Goal: Transaction & Acquisition: Purchase product/service

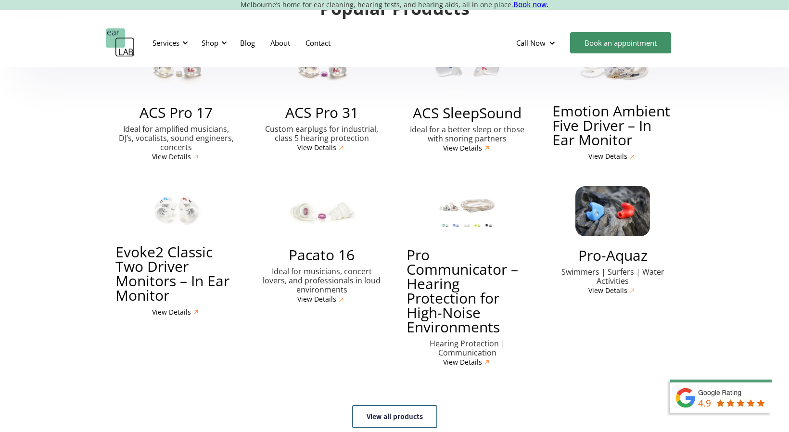
scroll to position [2259, 0]
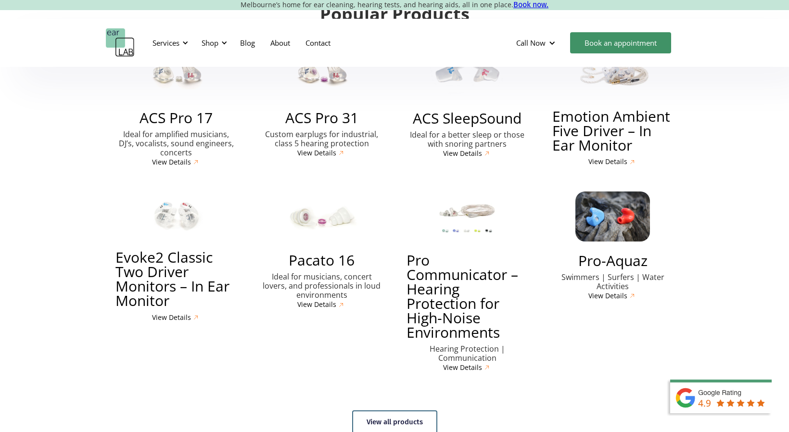
click at [317, 253] on h3 "Pacato 16" at bounding box center [321, 260] width 66 height 14
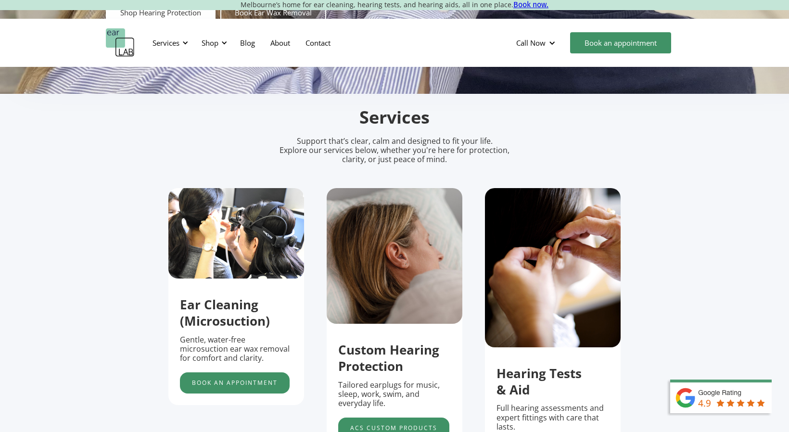
scroll to position [0, 0]
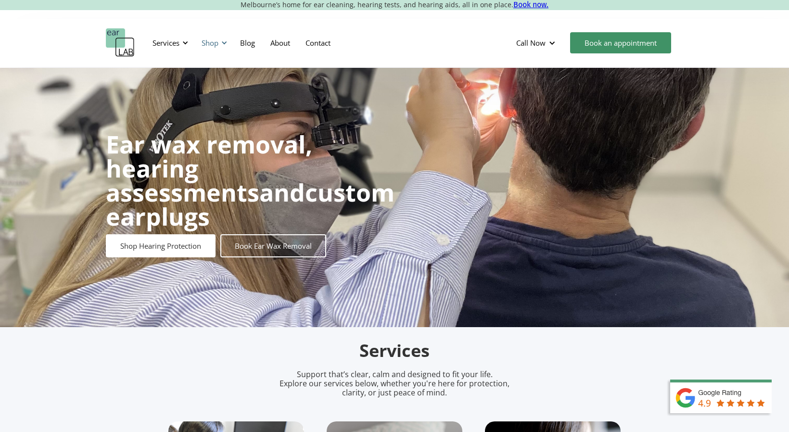
click at [212, 47] on div "Shop" at bounding box center [209, 43] width 17 height 10
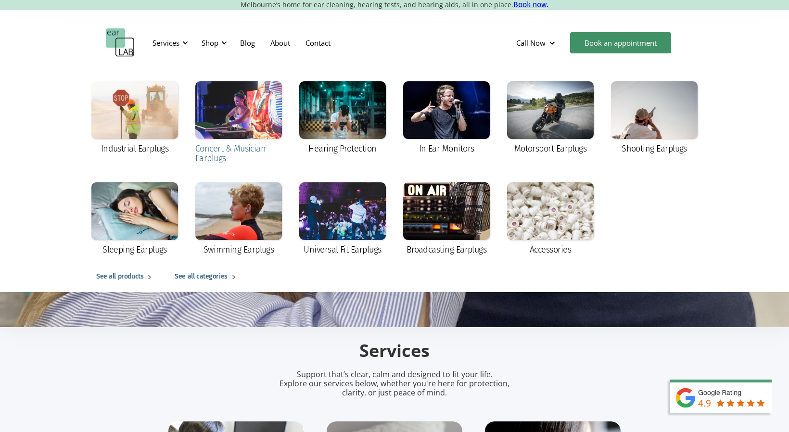
click at [242, 118] on div at bounding box center [238, 110] width 87 height 58
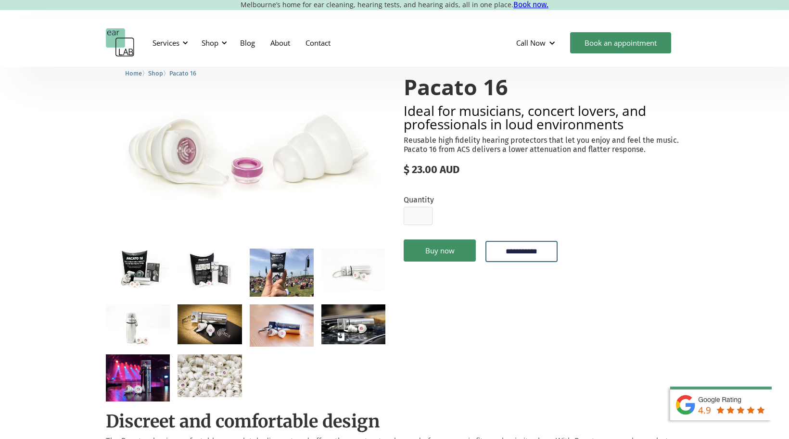
scroll to position [54, 0]
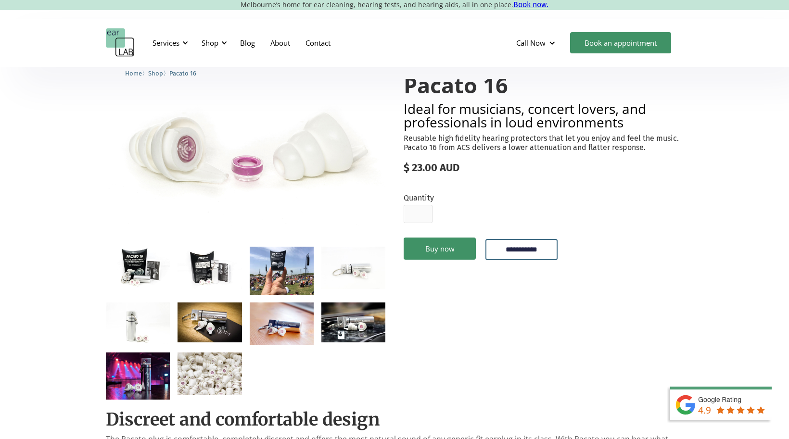
click at [355, 270] on img "open lightbox" at bounding box center [353, 268] width 64 height 43
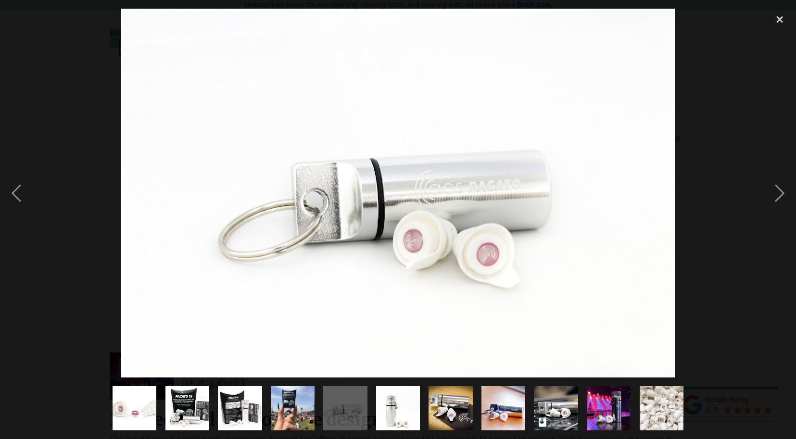
click at [64, 290] on div at bounding box center [398, 193] width 796 height 369
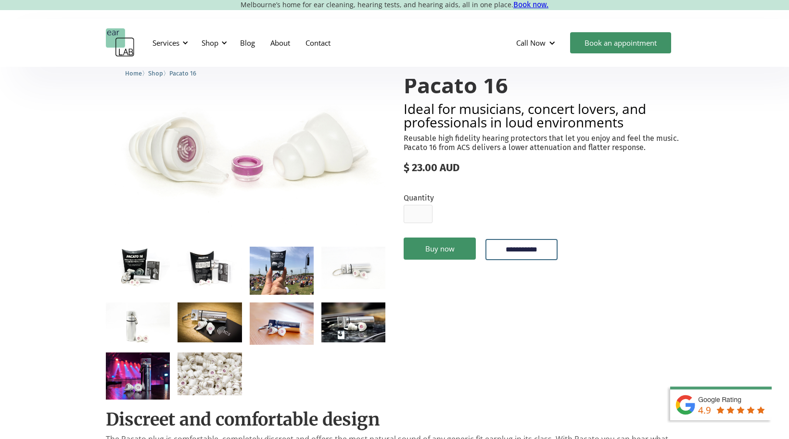
click at [345, 326] on img "open lightbox" at bounding box center [353, 322] width 64 height 40
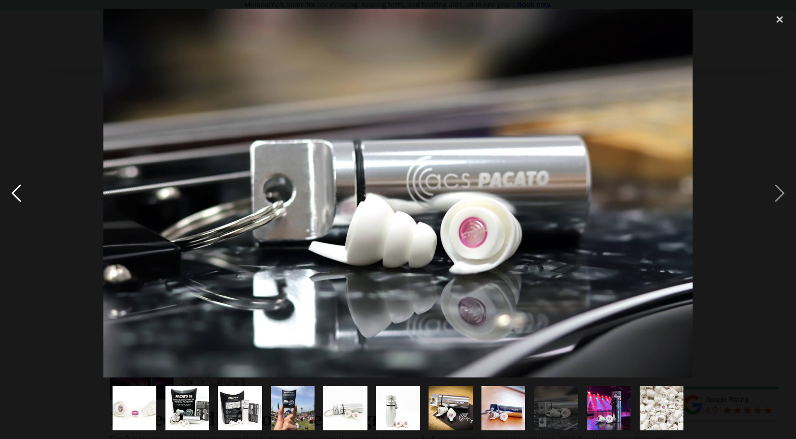
click at [11, 298] on div "previous image" at bounding box center [16, 193] width 33 height 369
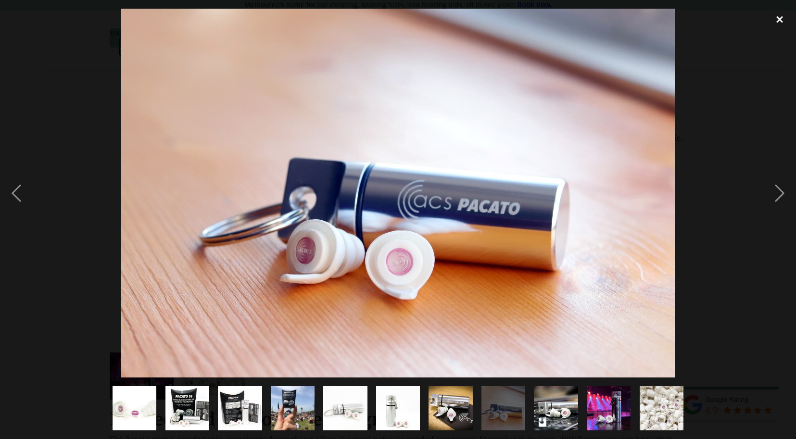
click at [782, 18] on div "close lightbox" at bounding box center [779, 19] width 33 height 21
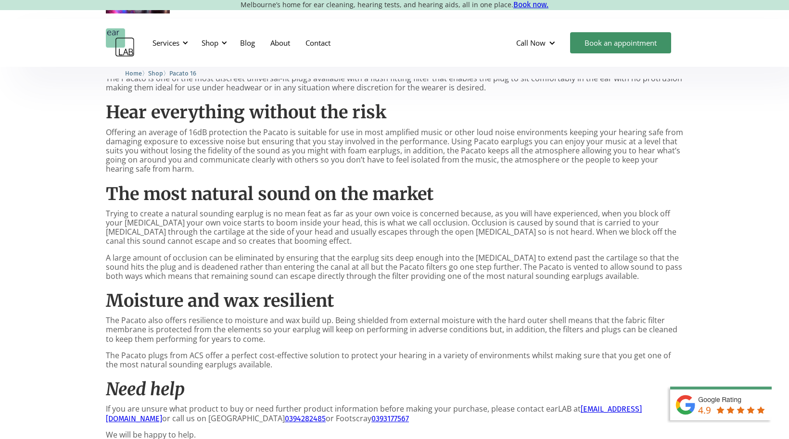
scroll to position [441, 0]
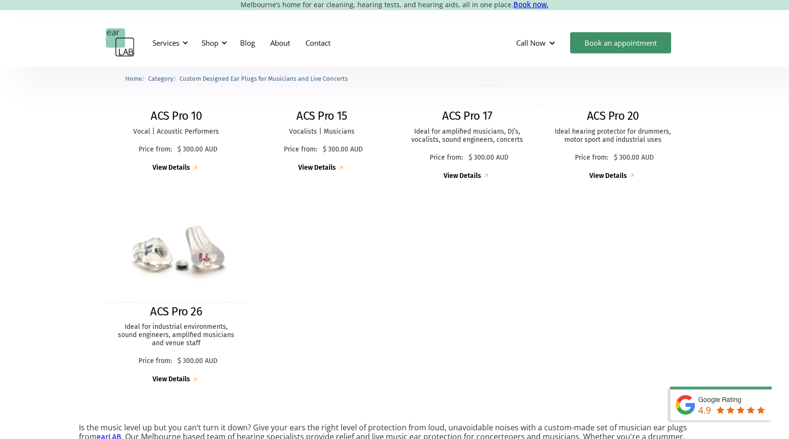
scroll to position [205, 0]
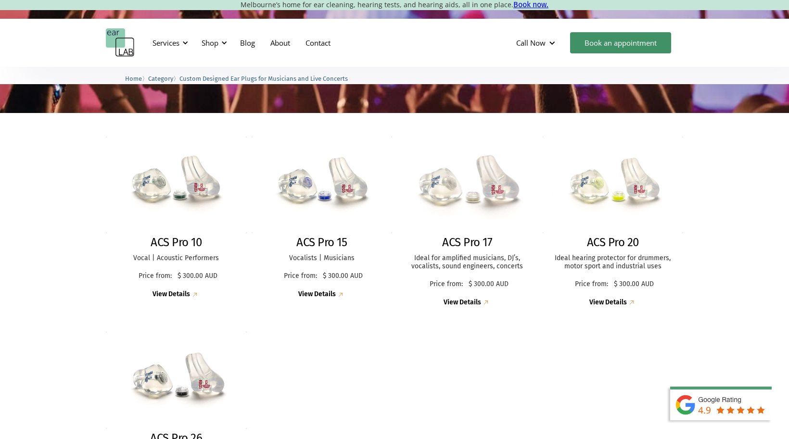
click at [485, 197] on img at bounding box center [466, 185] width 155 height 106
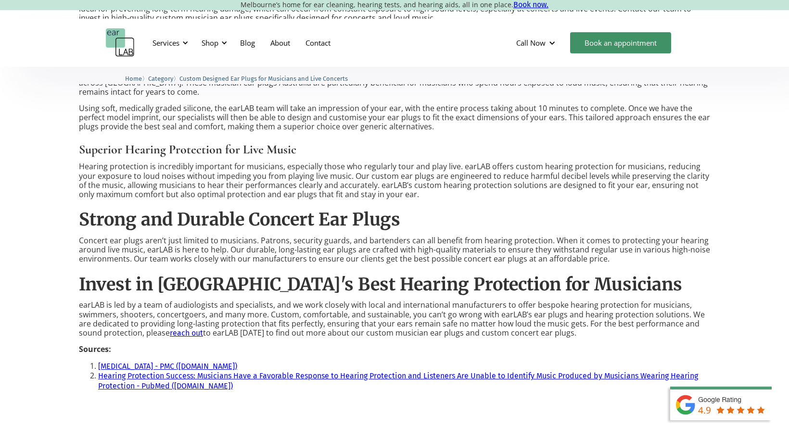
scroll to position [938, 0]
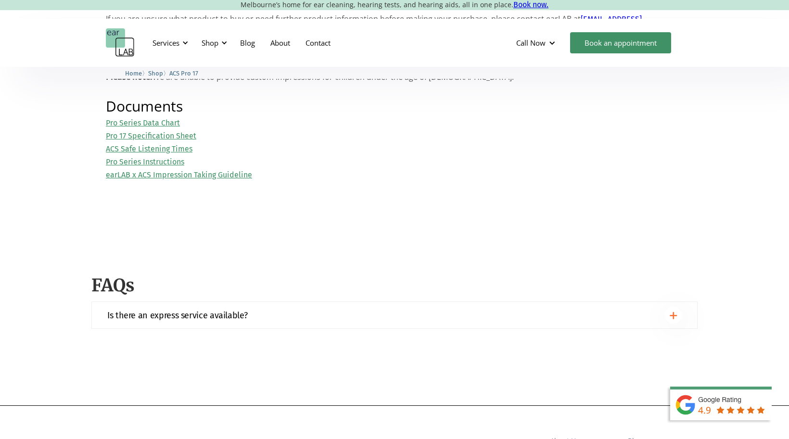
scroll to position [1413, 0]
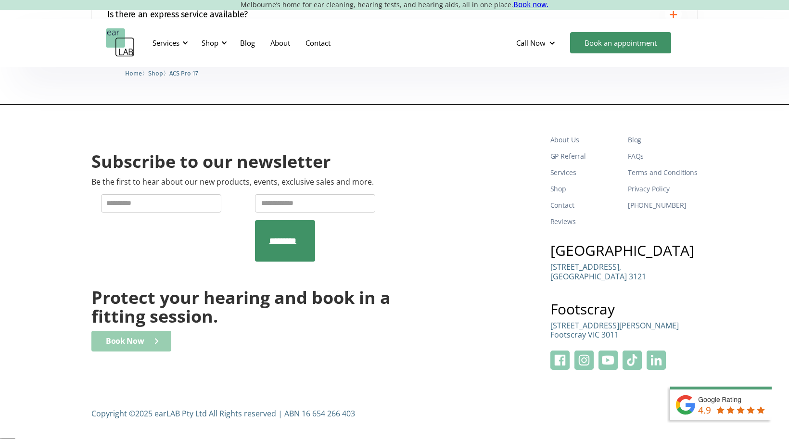
click at [135, 345] on div "Book Now" at bounding box center [125, 341] width 38 height 9
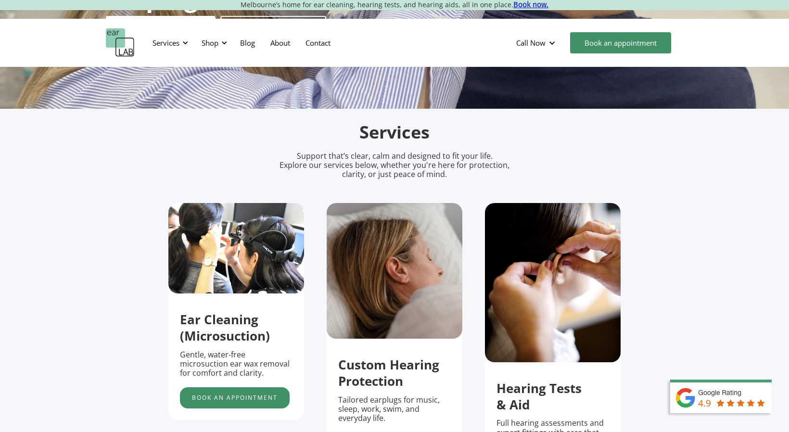
scroll to position [82, 0]
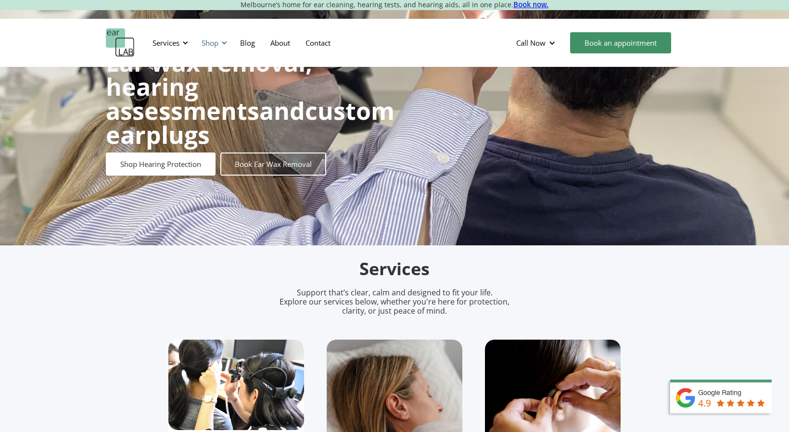
click at [225, 42] on div at bounding box center [224, 42] width 7 height 7
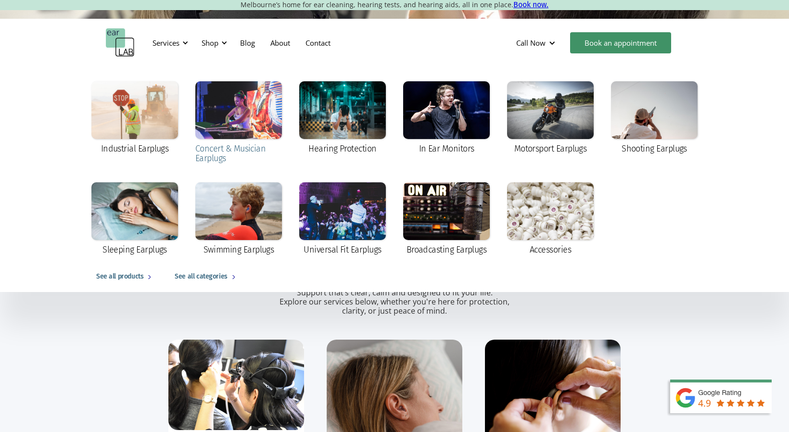
click at [211, 159] on div "Concert & Musician Earplugs" at bounding box center [238, 153] width 87 height 19
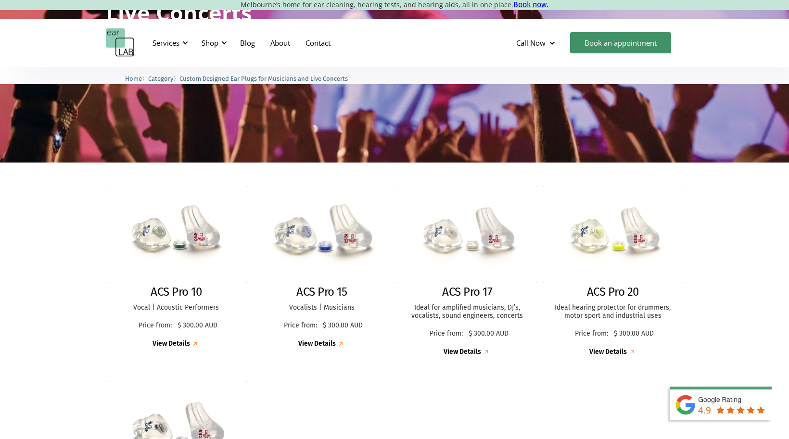
scroll to position [288, 0]
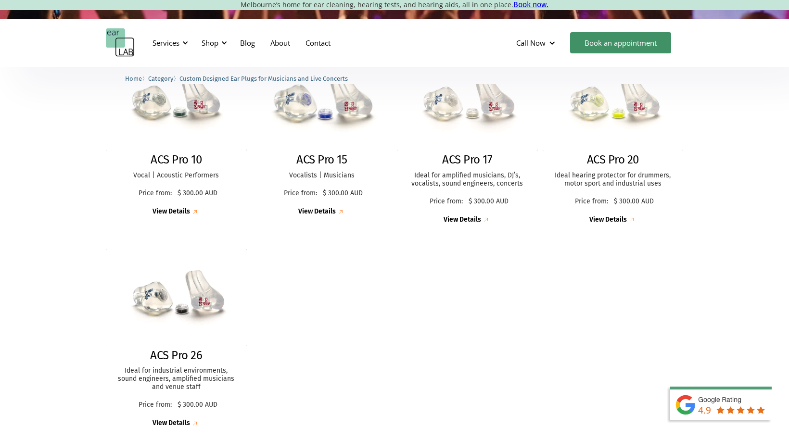
click at [334, 135] on img at bounding box center [321, 102] width 155 height 106
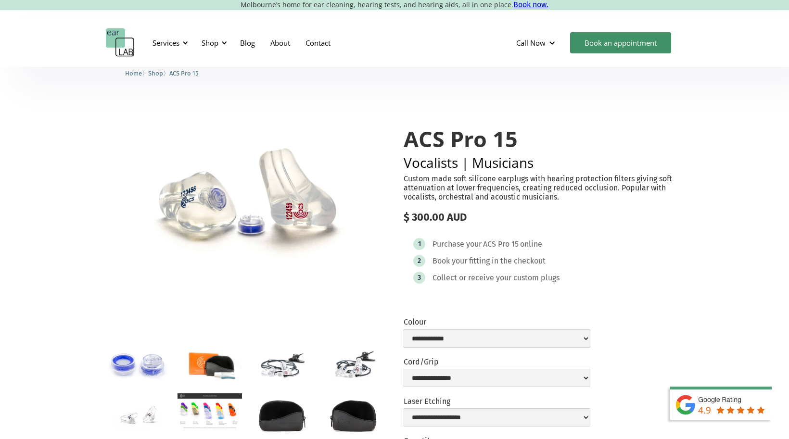
click at [278, 377] on img "open lightbox" at bounding box center [282, 364] width 64 height 42
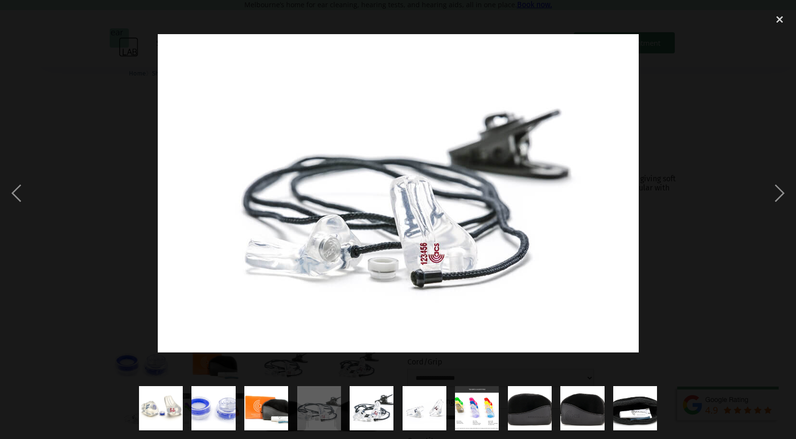
click at [51, 348] on div at bounding box center [398, 193] width 796 height 369
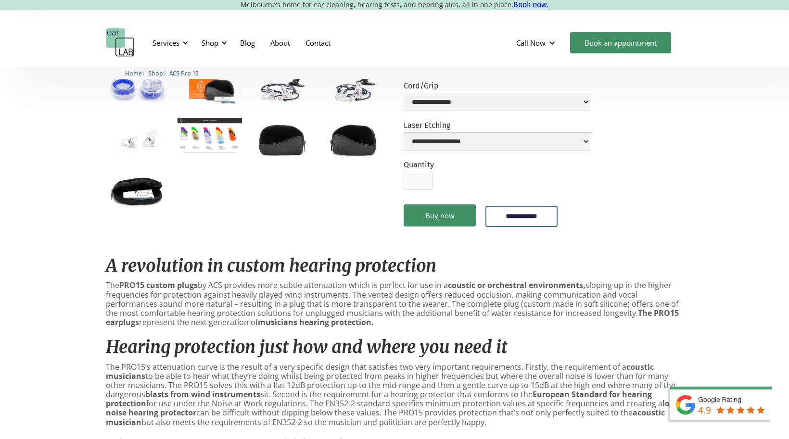
scroll to position [165, 0]
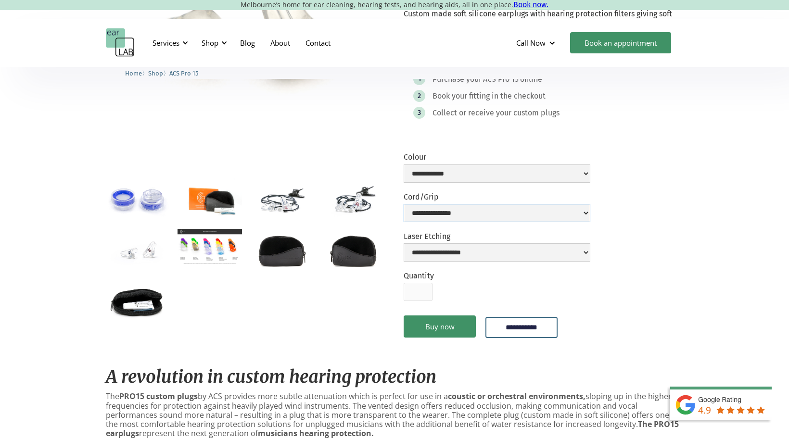
click at [442, 209] on select "**********" at bounding box center [496, 213] width 187 height 18
select select "**********"
click at [403, 204] on select "**********" at bounding box center [496, 213] width 187 height 18
